Goal: Transaction & Acquisition: Purchase product/service

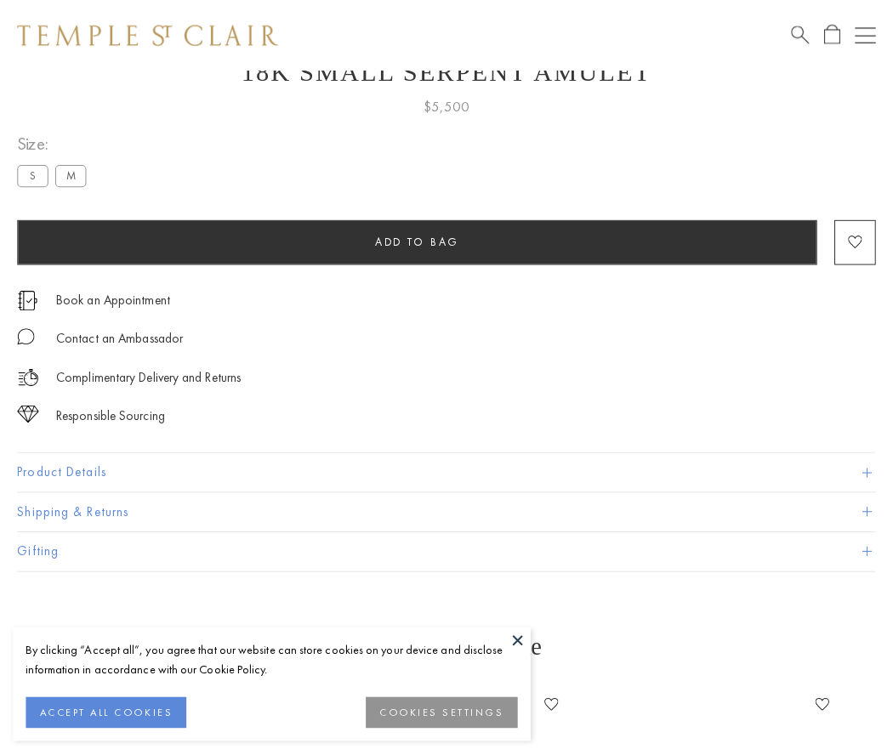
scroll to position [68, 0]
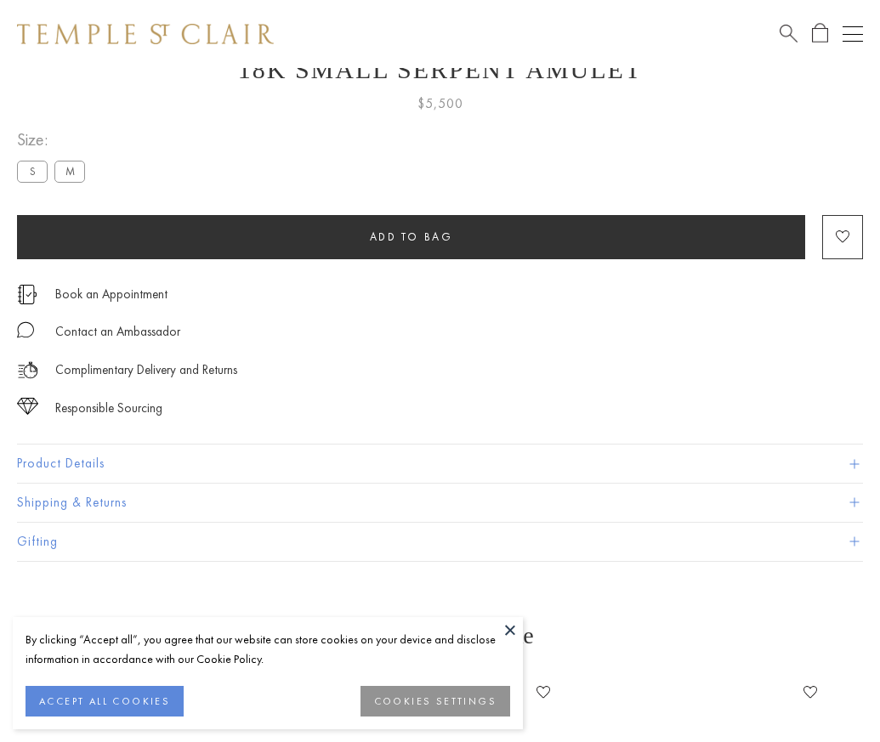
click at [411, 236] on span "Add to bag" at bounding box center [411, 237] width 83 height 14
